Goal: Transaction & Acquisition: Book appointment/travel/reservation

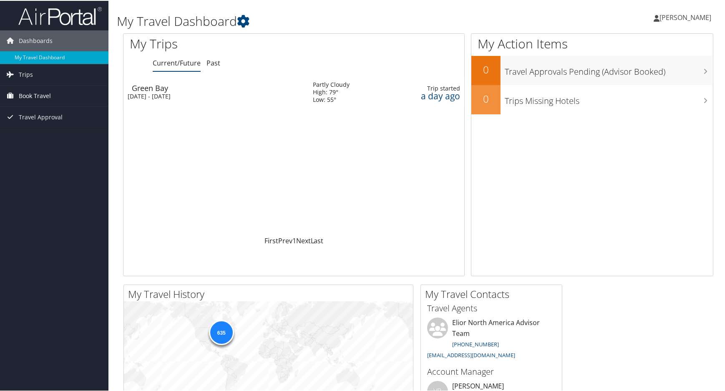
click at [34, 92] on span "Book Travel" at bounding box center [35, 95] width 32 height 21
click at [35, 136] on link "Book/Manage Online Trips" at bounding box center [54, 137] width 108 height 13
